Goal: Information Seeking & Learning: Learn about a topic

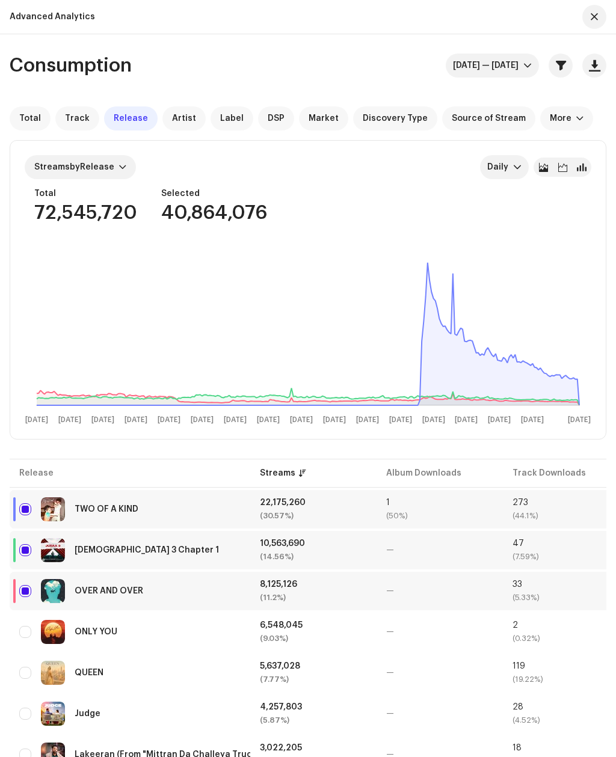
click at [563, 73] on button "button" at bounding box center [560, 66] width 24 height 24
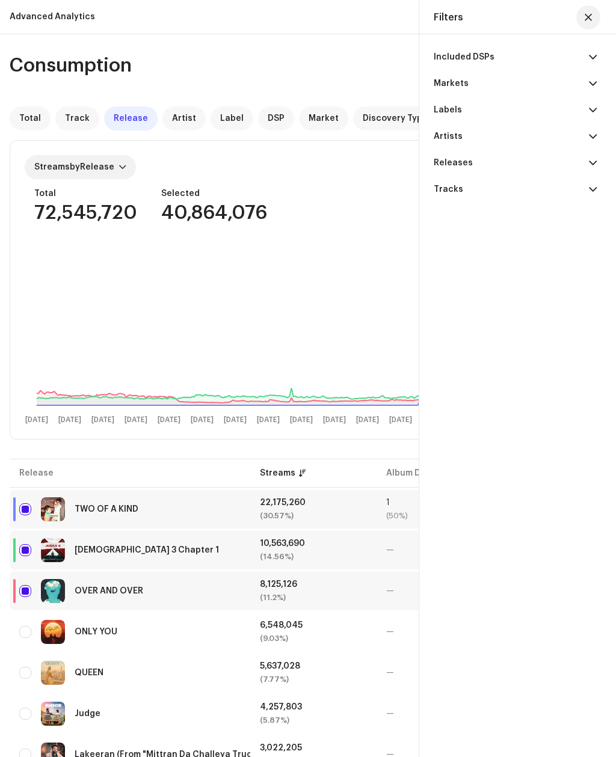
click at [551, 52] on p-accordion-header "Included DSPs" at bounding box center [515, 57] width 163 height 26
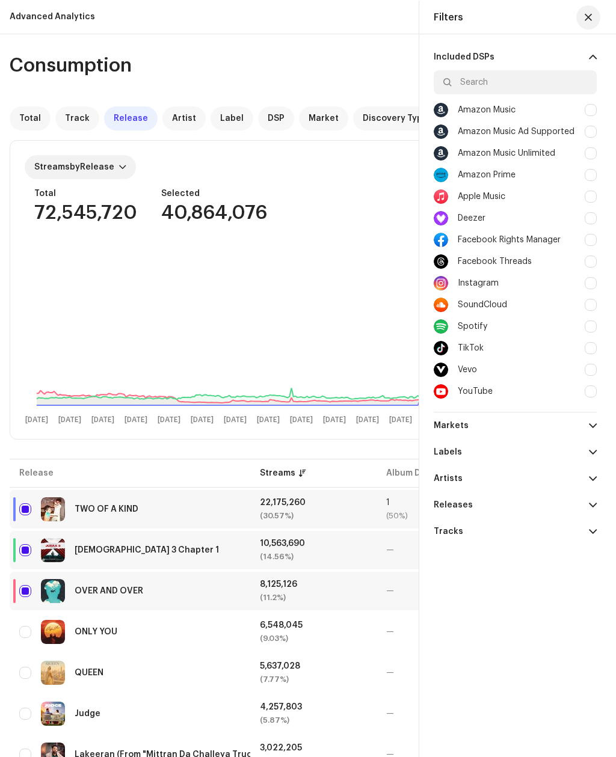
click at [587, 239] on div at bounding box center [590, 240] width 12 height 12
checkbox input "true"
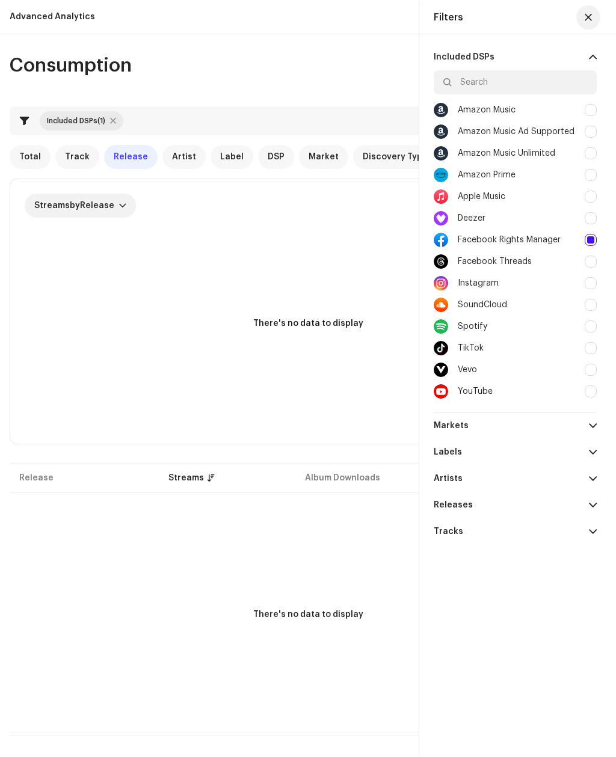
click at [589, 275] on div "Instagram" at bounding box center [515, 283] width 163 height 22
checkbox input "true"
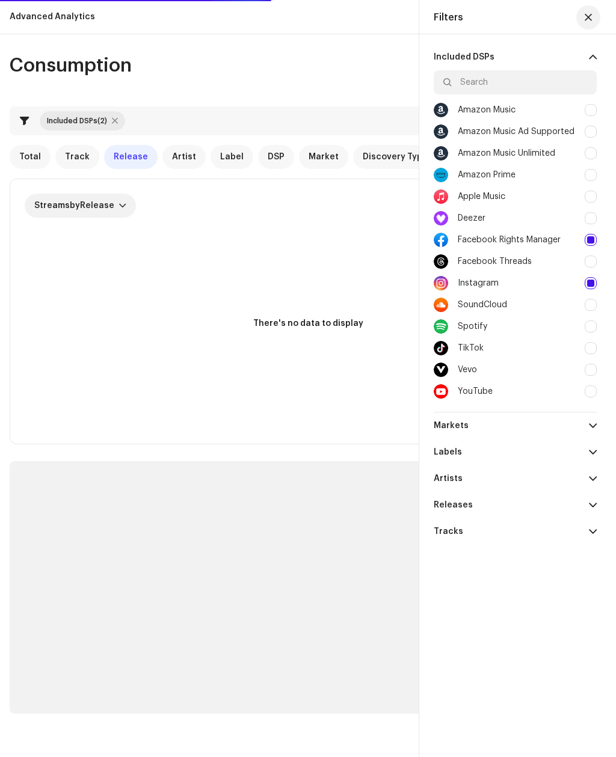
click at [596, 253] on div "Facebook Threads" at bounding box center [515, 262] width 163 height 22
click at [593, 258] on div at bounding box center [590, 262] width 12 height 12
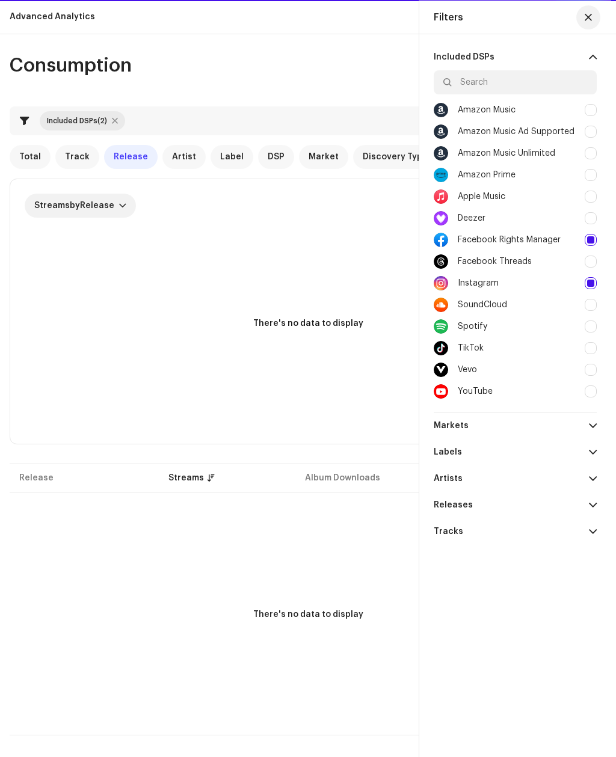
checkbox input "false"
click at [593, 282] on div at bounding box center [590, 283] width 12 height 12
checkbox input "false"
click at [589, 348] on div at bounding box center [590, 348] width 12 height 12
checkbox input "true"
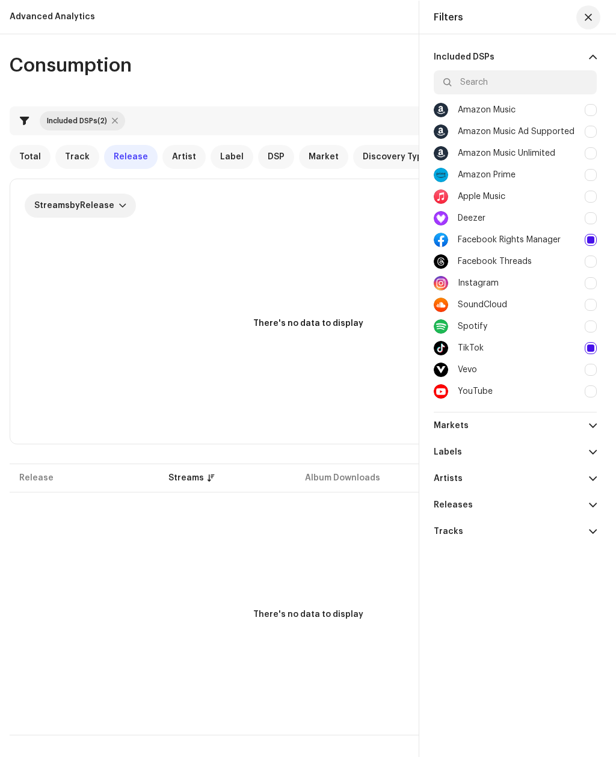
click at [587, 17] on span "button" at bounding box center [587, 18] width 7 height 10
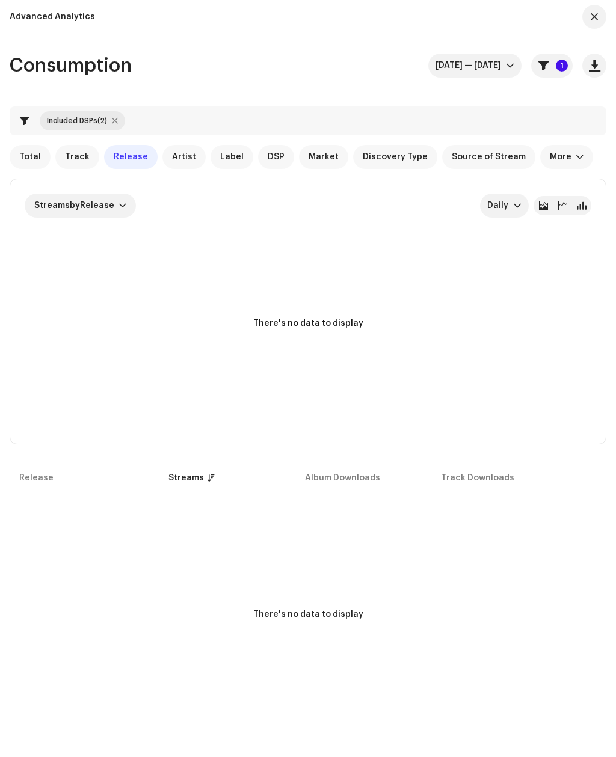
click at [590, 14] on span "button" at bounding box center [593, 17] width 7 height 10
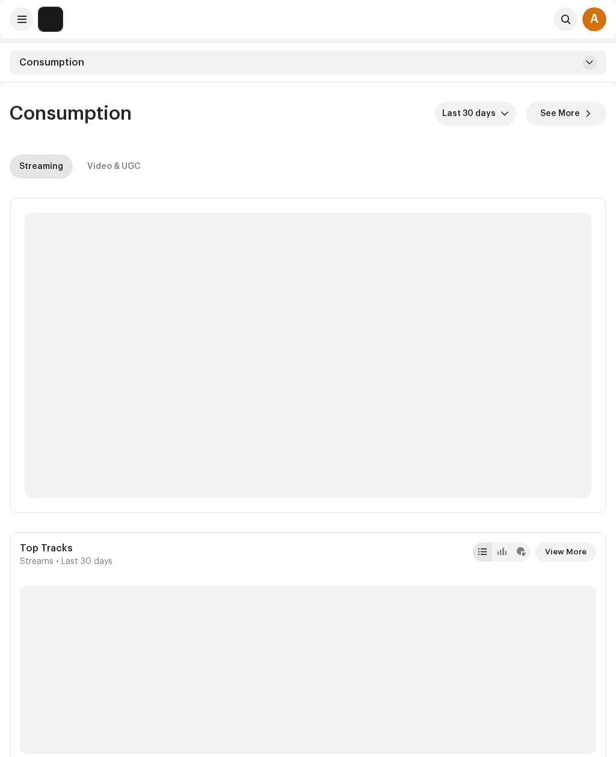
click at [117, 166] on div "Video & UGC" at bounding box center [114, 167] width 54 height 24
click at [486, 107] on span "Last 30 days" at bounding box center [471, 114] width 58 height 24
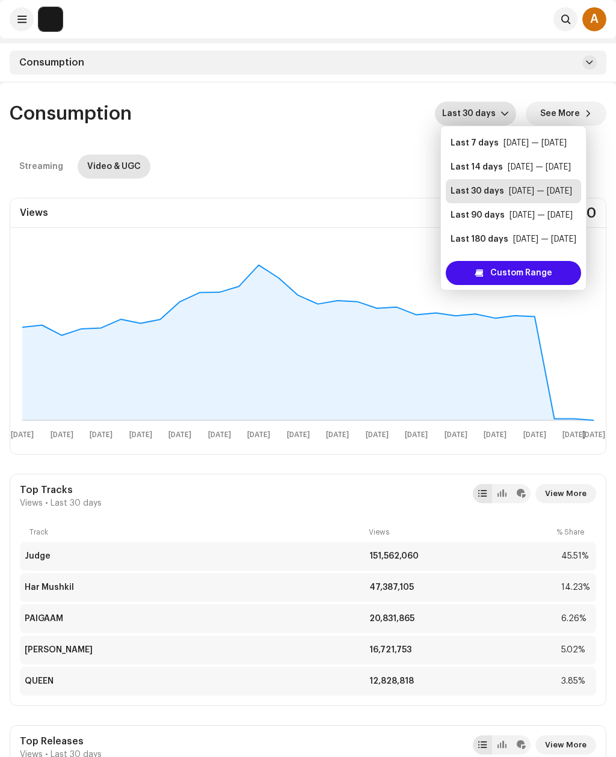
click at [523, 212] on div "[DATE] — [DATE]" at bounding box center [540, 215] width 63 height 12
